Goal: Information Seeking & Learning: Learn about a topic

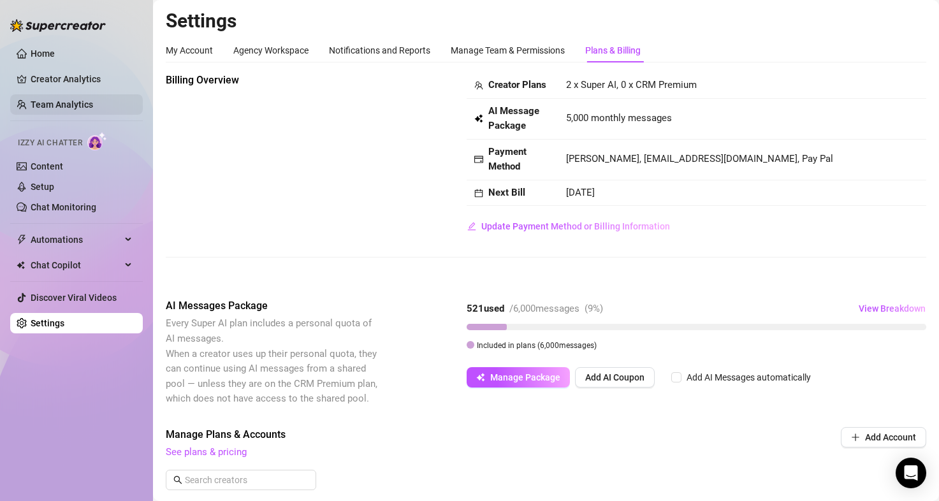
click at [78, 102] on link "Team Analytics" at bounding box center [62, 104] width 62 height 10
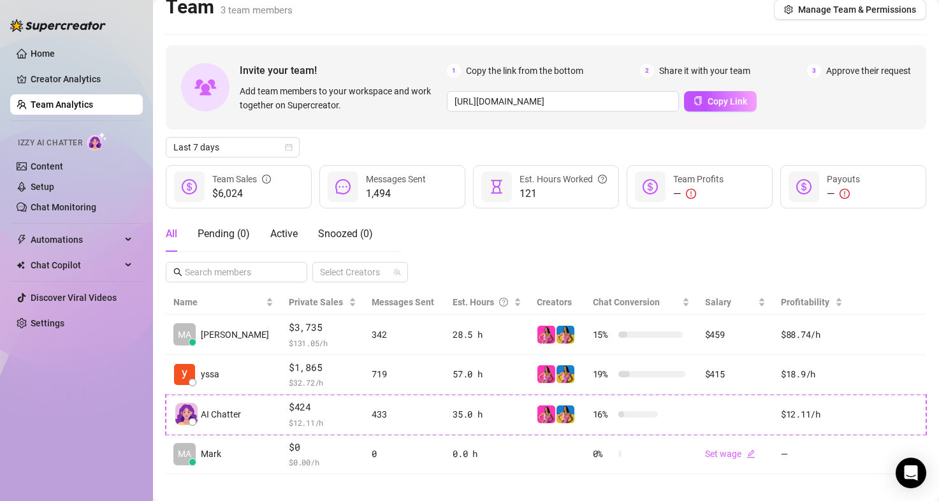
scroll to position [25, 0]
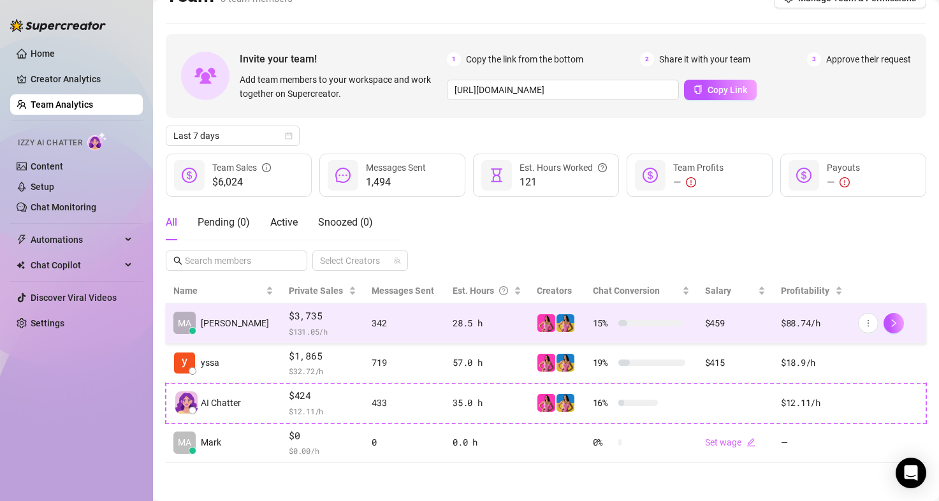
click at [289, 334] on span "$ 131.05 /h" at bounding box center [323, 331] width 68 height 13
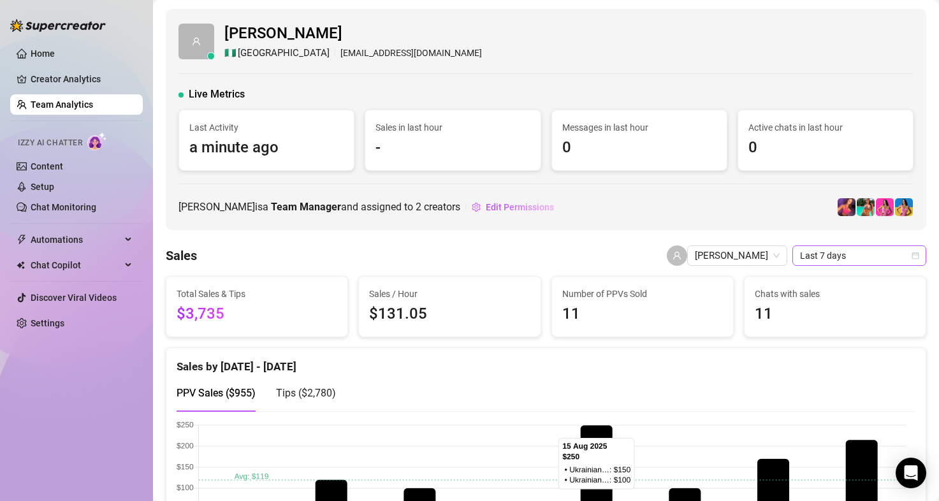
click at [873, 265] on div "Last 7 days" at bounding box center [859, 255] width 134 height 20
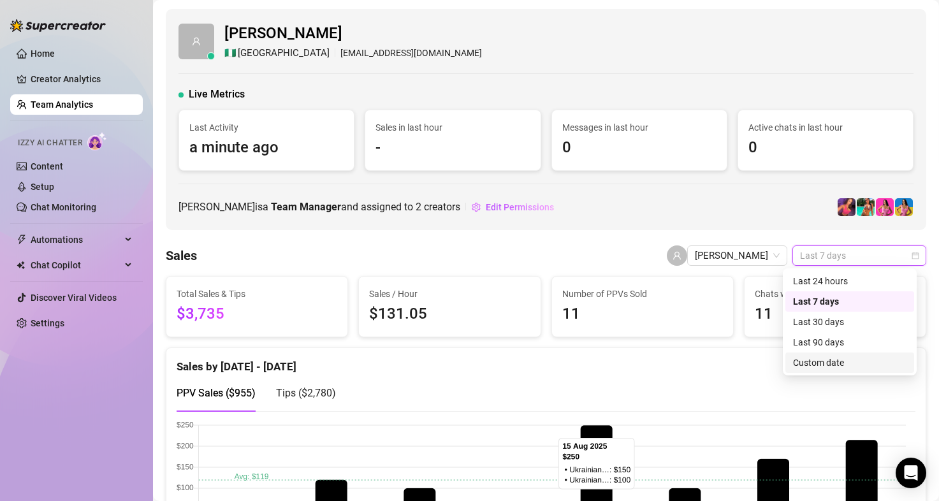
click at [826, 370] on div "Custom date" at bounding box center [849, 362] width 129 height 20
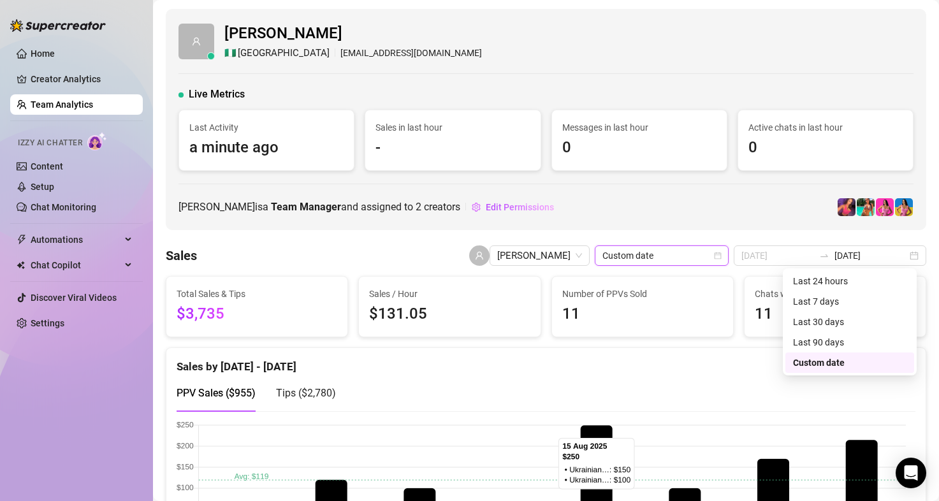
click at [833, 375] on td "13" at bounding box center [825, 386] width 23 height 23
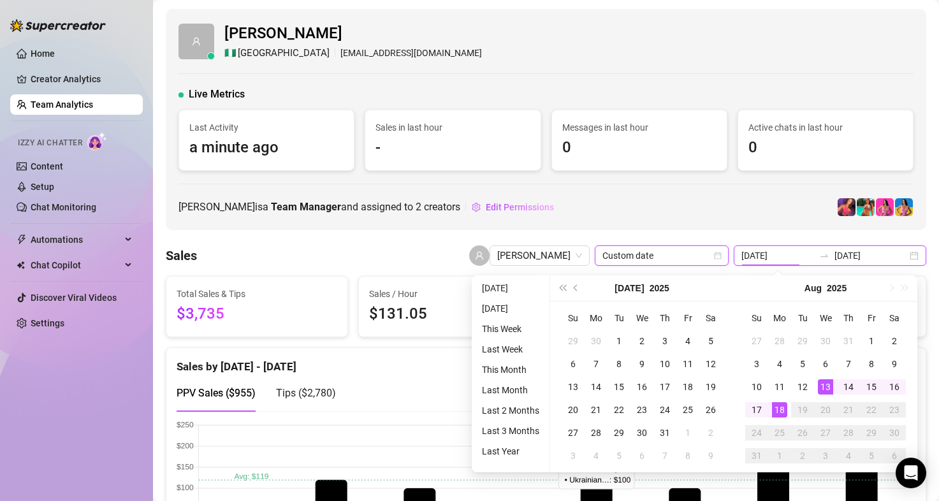
type input "[DATE]"
click at [774, 383] on div "11" at bounding box center [779, 386] width 15 height 15
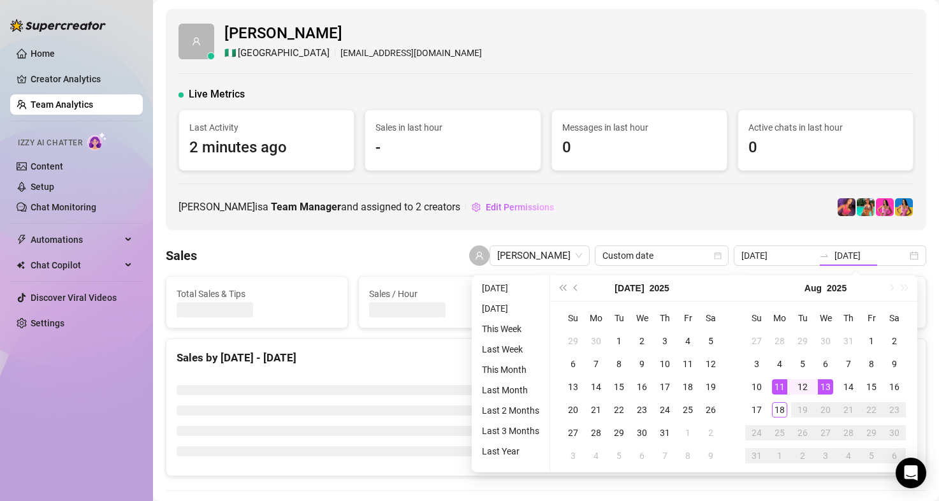
type input "[DATE]"
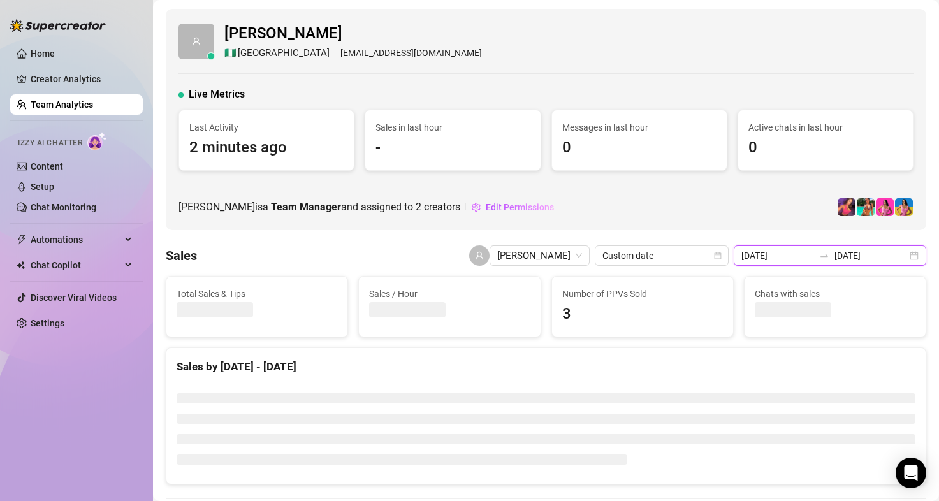
click at [858, 257] on input "[DATE]" at bounding box center [870, 255] width 73 height 14
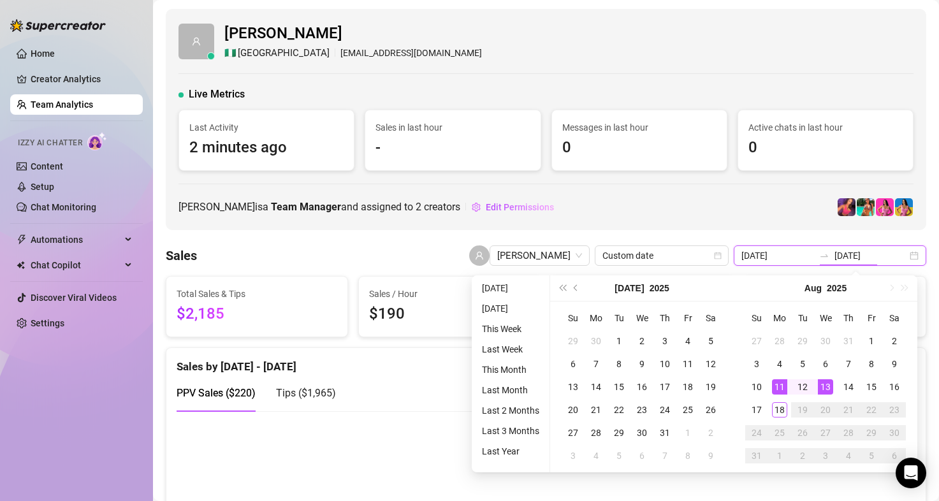
click at [902, 258] on div "[DATE] [DATE]" at bounding box center [829, 255] width 192 height 20
type input "[DATE]"
click at [758, 387] on div "10" at bounding box center [756, 386] width 15 height 15
type input "[DATE]"
click at [775, 384] on div "11" at bounding box center [779, 386] width 15 height 15
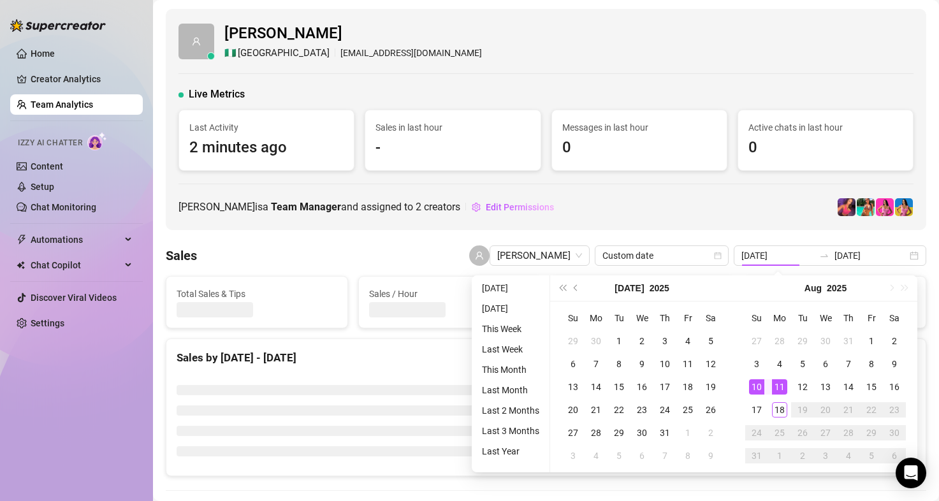
type input "[DATE]"
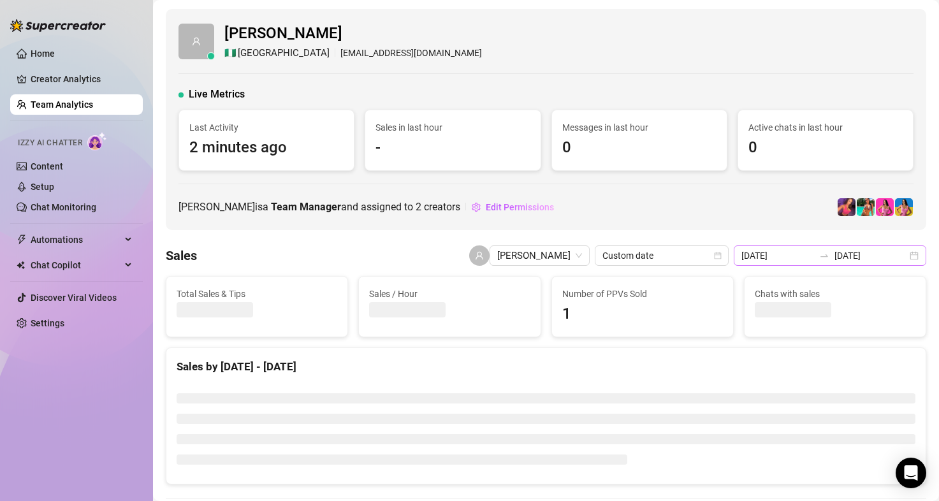
click at [903, 255] on div "[DATE] [DATE]" at bounding box center [829, 255] width 192 height 20
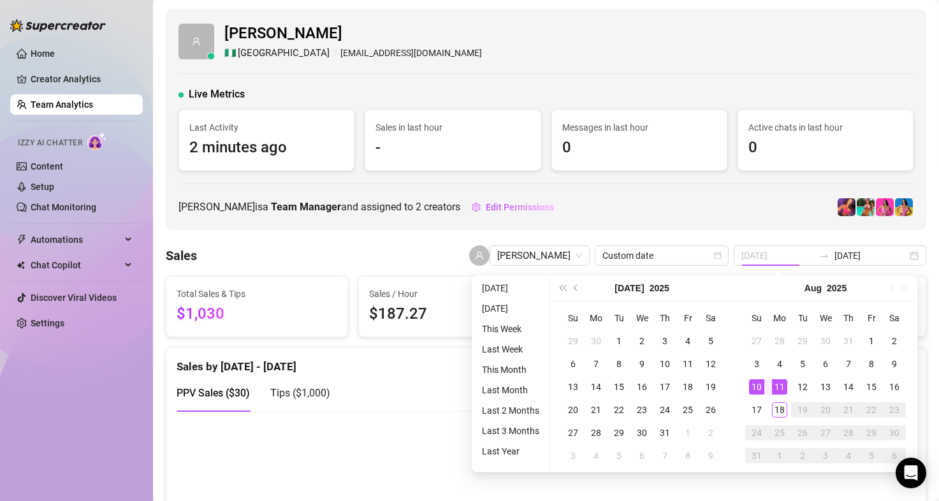
click at [754, 384] on div "10" at bounding box center [756, 386] width 15 height 15
type input "[DATE]"
click at [754, 405] on div "17" at bounding box center [756, 409] width 15 height 15
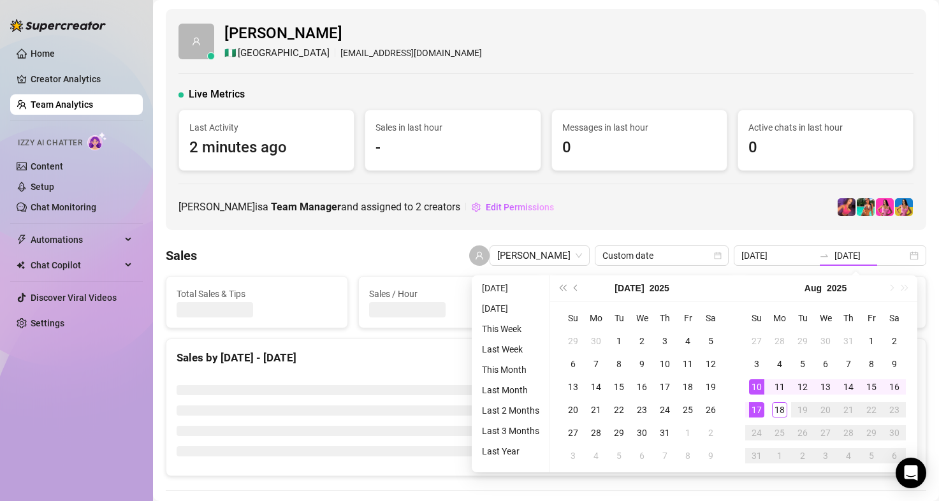
type input "[DATE]"
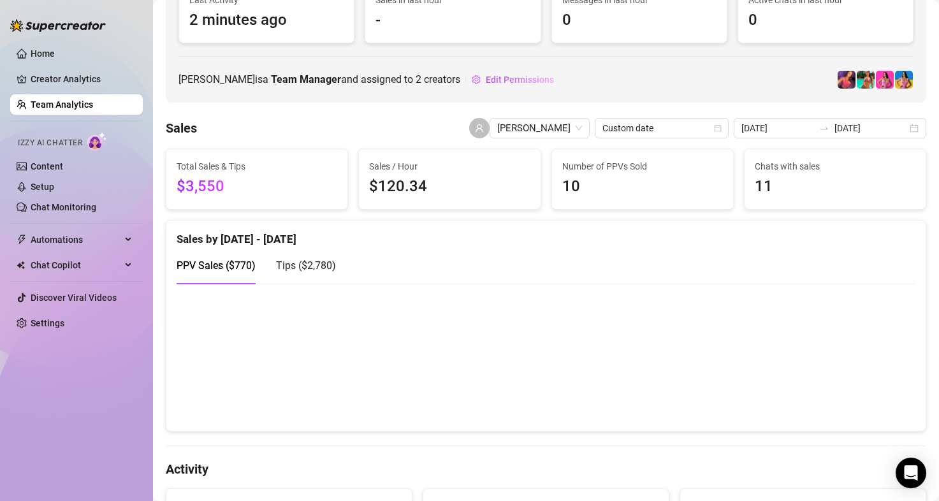
scroll to position [180, 0]
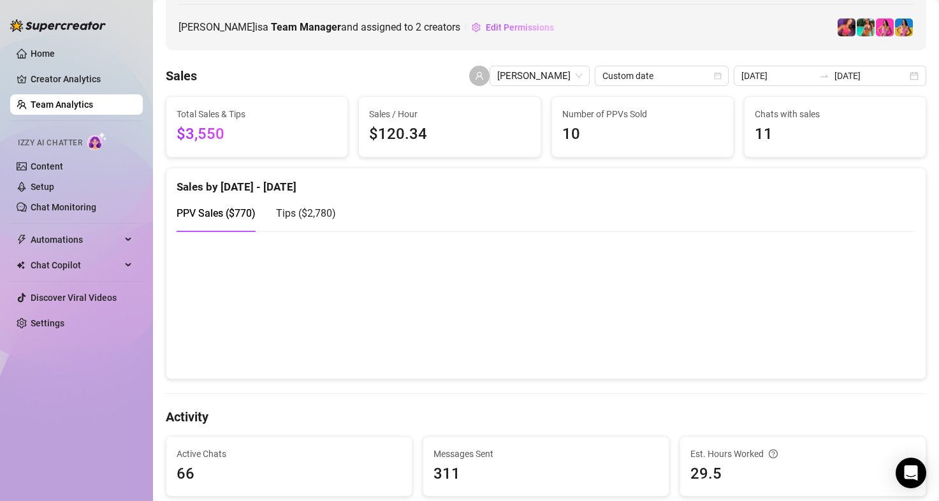
click at [319, 210] on span "Tips ( $2,780 )" at bounding box center [306, 213] width 60 height 12
click at [231, 214] on span "PPV Sales ( $770 )" at bounding box center [215, 213] width 79 height 12
click at [310, 223] on div "Tips ( $2,780 )" at bounding box center [306, 213] width 60 height 36
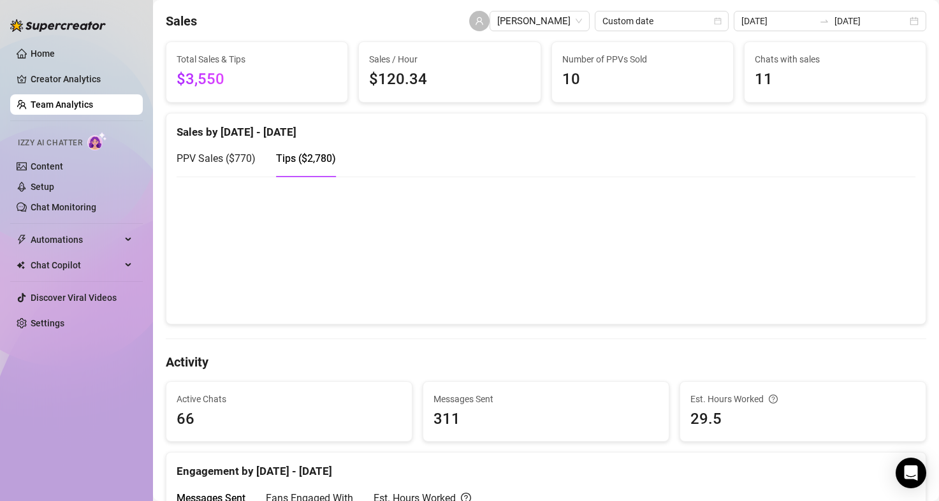
scroll to position [134, 0]
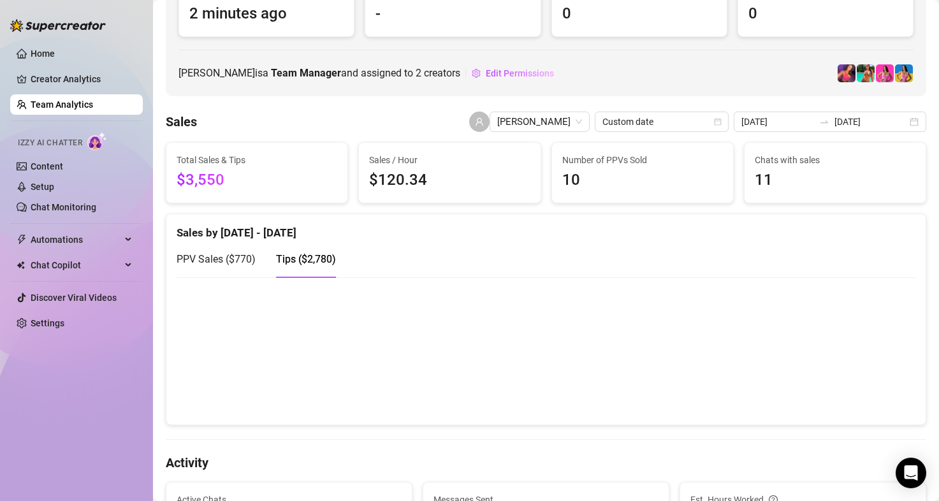
click at [242, 257] on span "PPV Sales ( $770 )" at bounding box center [215, 259] width 79 height 12
click at [305, 247] on div "Tips ( $2,780 )" at bounding box center [306, 259] width 60 height 36
click at [208, 265] on div "PPV Sales ( $770 )" at bounding box center [215, 259] width 79 height 16
